Goal: Ask a question

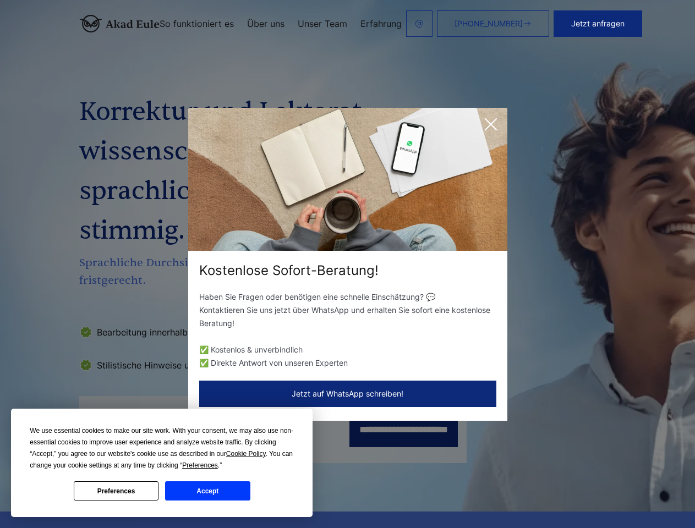
click at [347, 264] on div "Kostenlose Sofort-Beratung!" at bounding box center [347, 271] width 319 height 18
click at [248, 454] on span "Cookie Policy" at bounding box center [246, 454] width 40 height 8
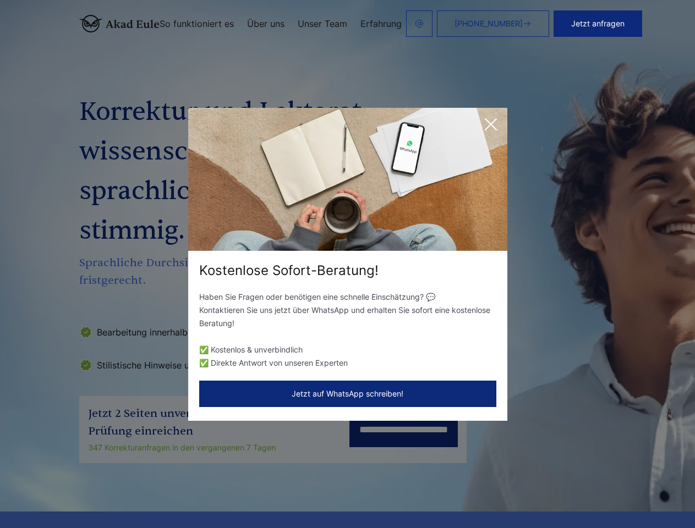
click at [212, 466] on div "Kostenlose Sofort-Beratung! Haben Sie Fragen oder benötigen eine schnelle Einsc…" at bounding box center [347, 264] width 695 height 528
click at [116, 491] on div "Kostenlose Sofort-Beratung! Haben Sie Fragen oder benötigen eine schnelle Einsc…" at bounding box center [347, 264] width 695 height 528
click at [208, 491] on div "Kostenlose Sofort-Beratung! Haben Sie Fragen oder benötigen eine schnelle Einsc…" at bounding box center [347, 264] width 695 height 528
click at [637, 24] on button "Jetzt anfragen" at bounding box center [598, 23] width 89 height 26
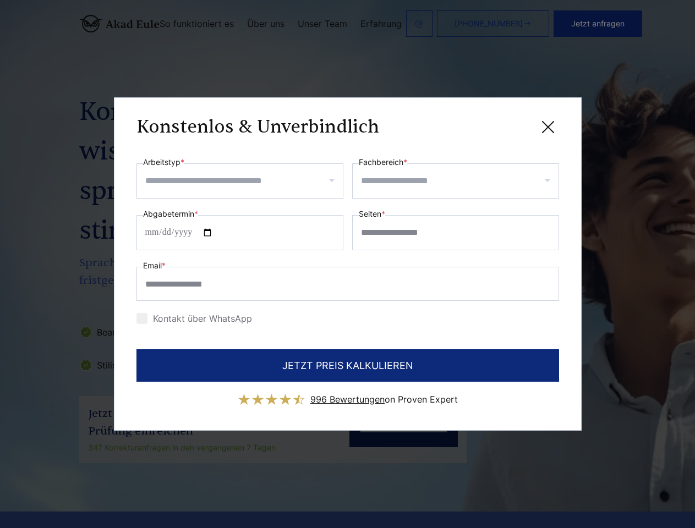
click at [491, 124] on div "Konstenlos & Unverbindlich" at bounding box center [348, 127] width 423 height 14
click at [348, 394] on span "996 Bewertungen" at bounding box center [347, 399] width 74 height 11
